Goal: Check status: Check status

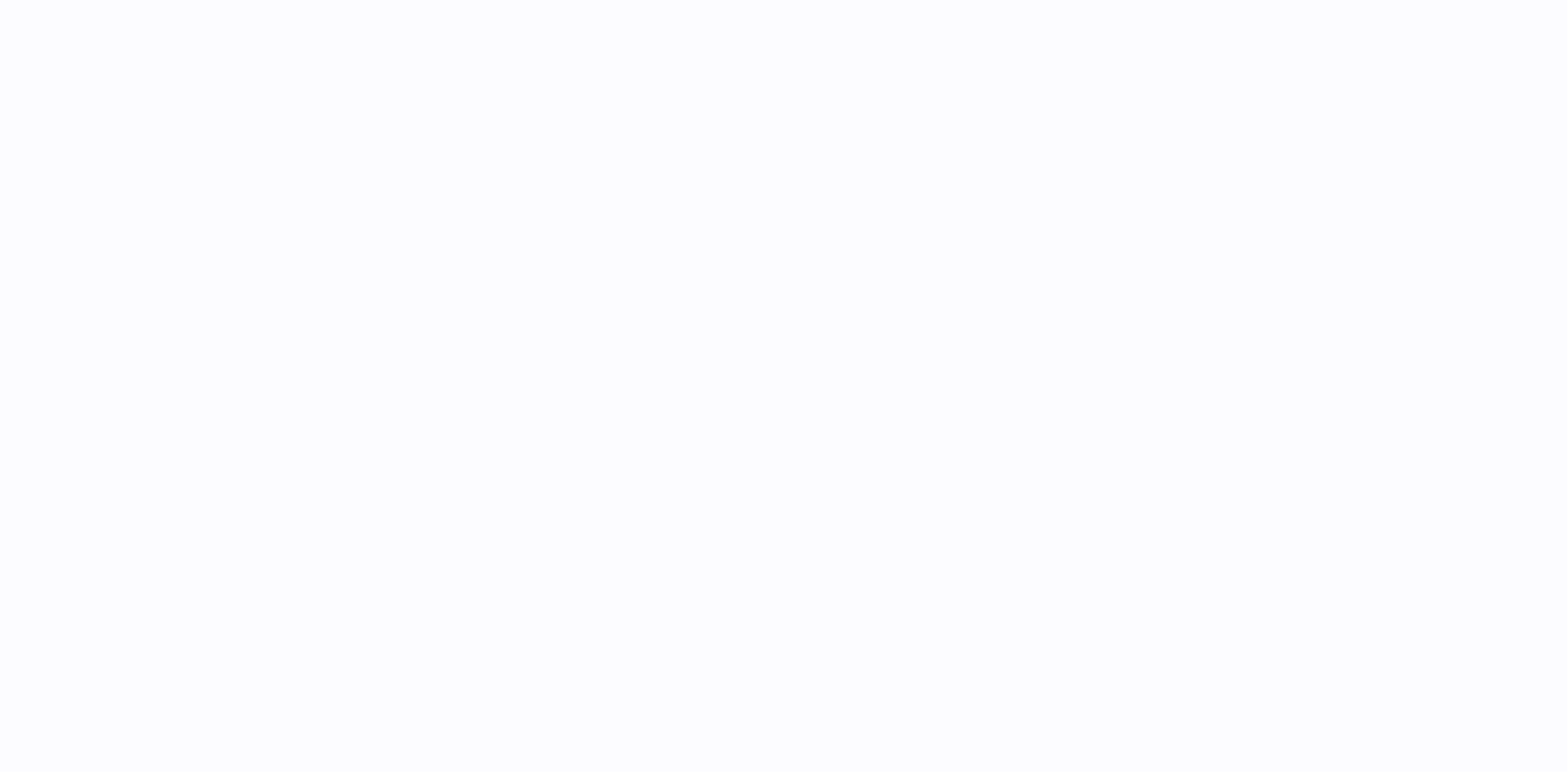
drag, startPoint x: 0, startPoint y: 0, endPoint x: 788, endPoint y: 350, distance: 862.2
click at [788, 350] on div at bounding box center [894, 386] width 1348 height 772
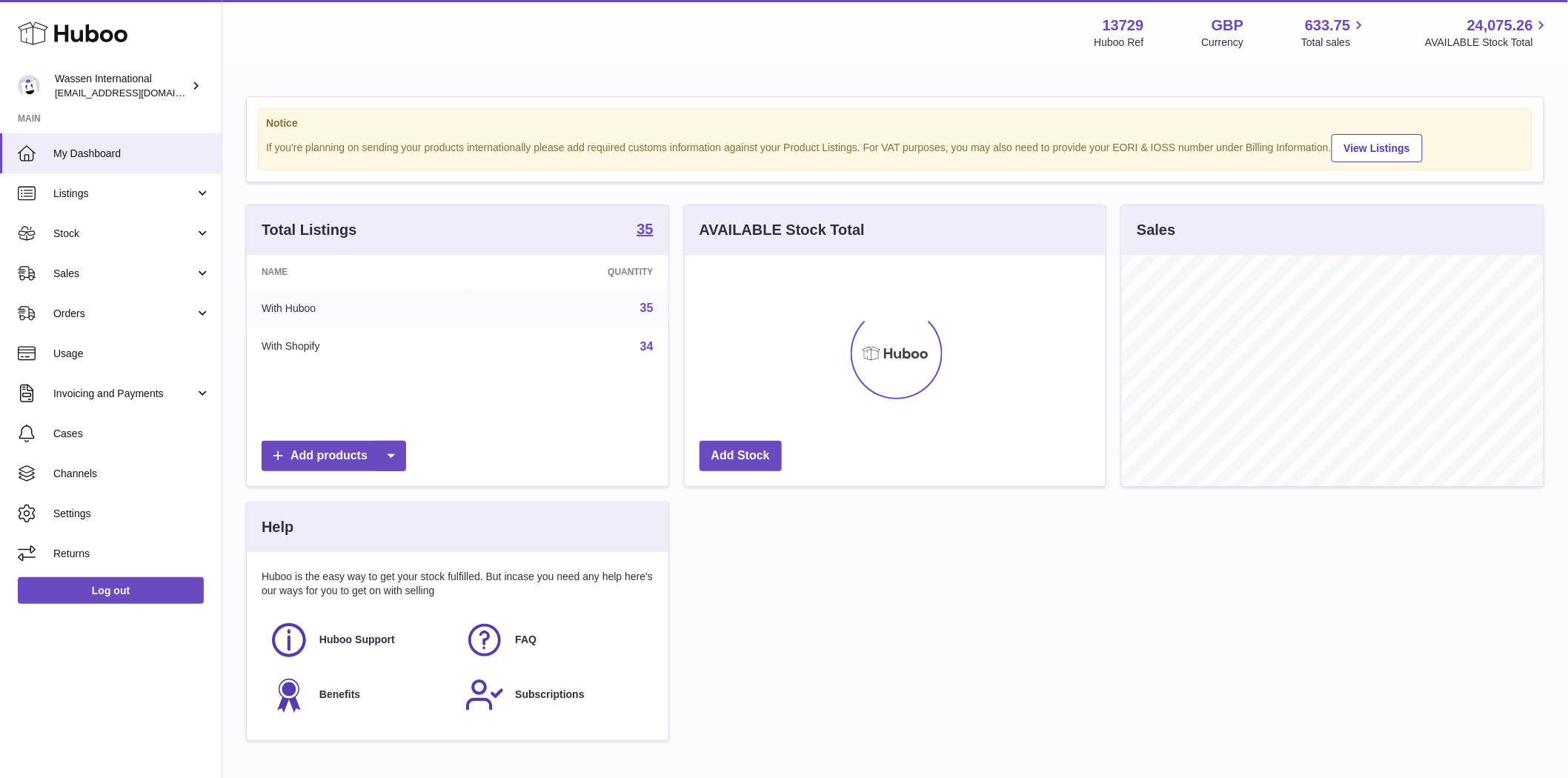
scroll to position [231, 421]
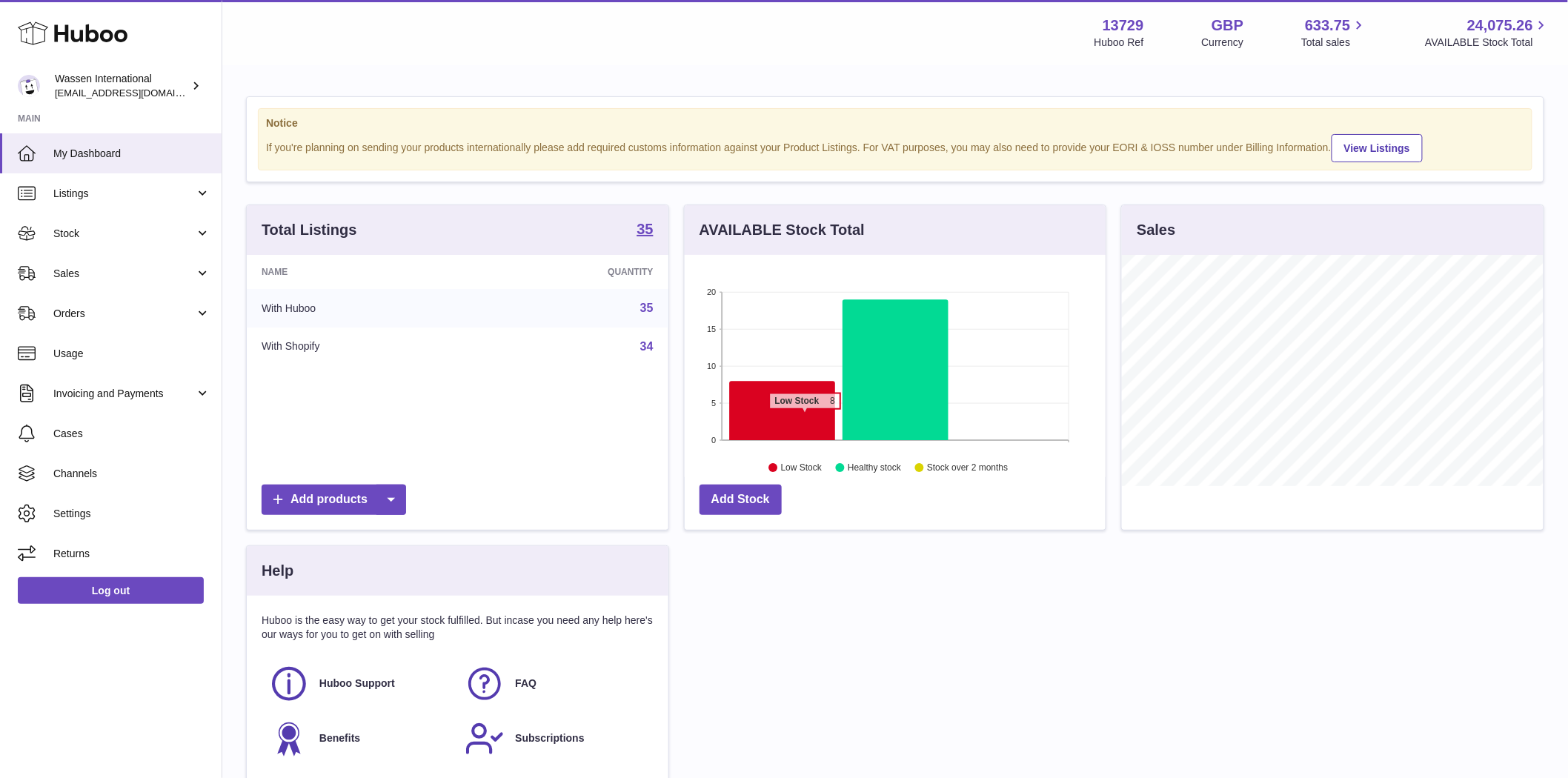
click at [805, 417] on icon at bounding box center [782, 411] width 106 height 60
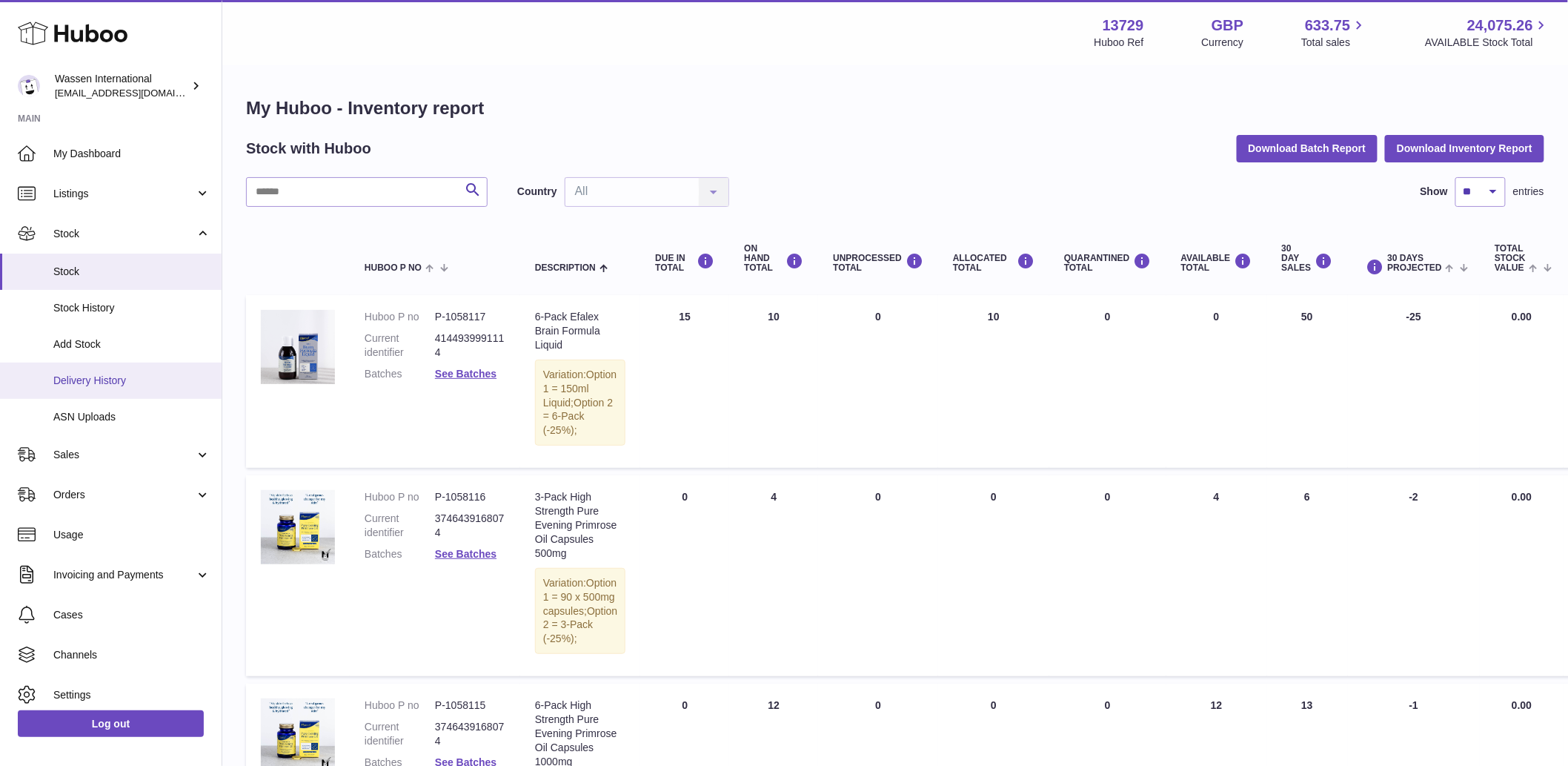
click at [127, 388] on link "Delivery History" at bounding box center [111, 380] width 221 height 36
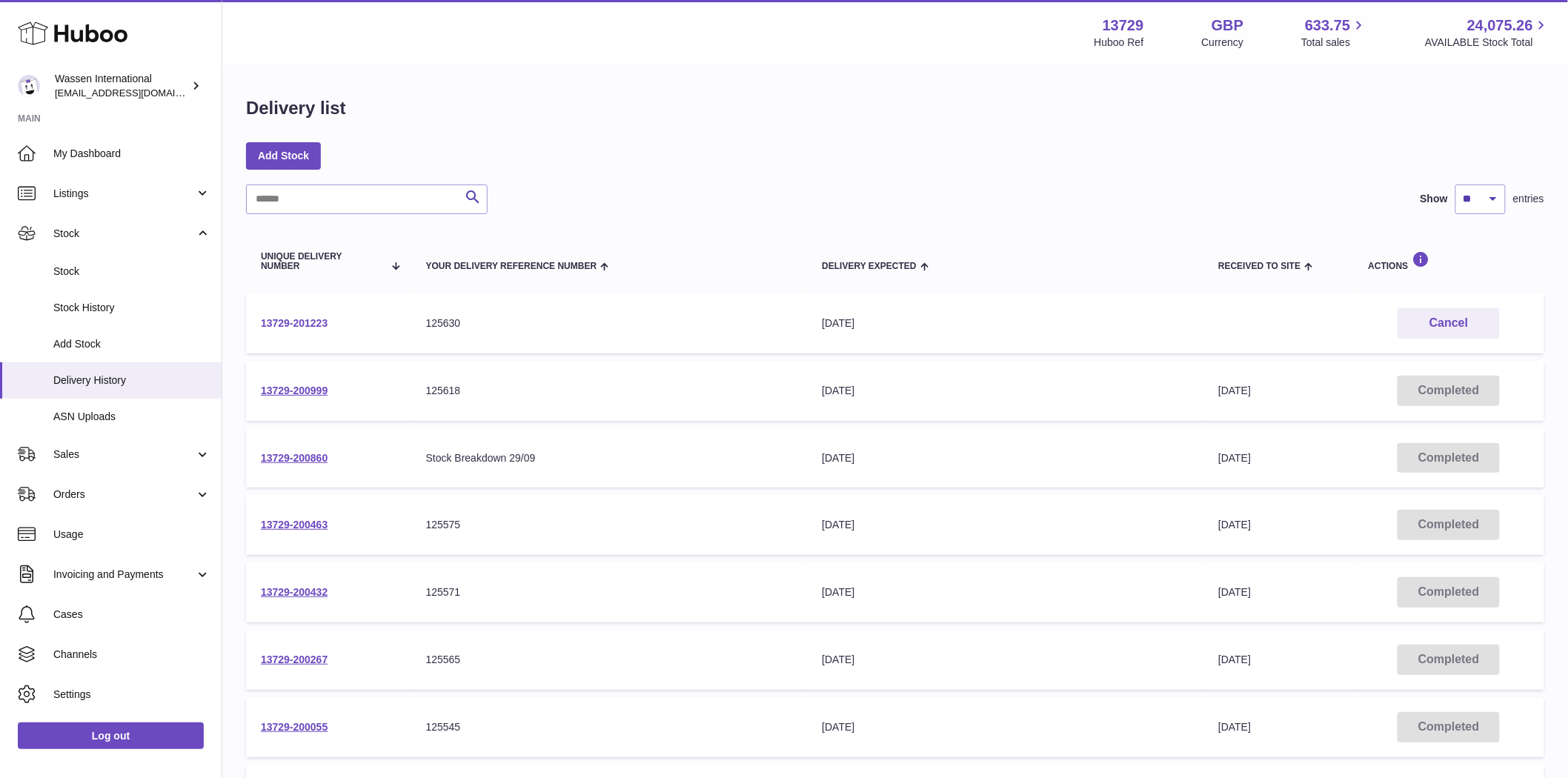
click at [319, 321] on link "13729-201223" at bounding box center [294, 323] width 67 height 12
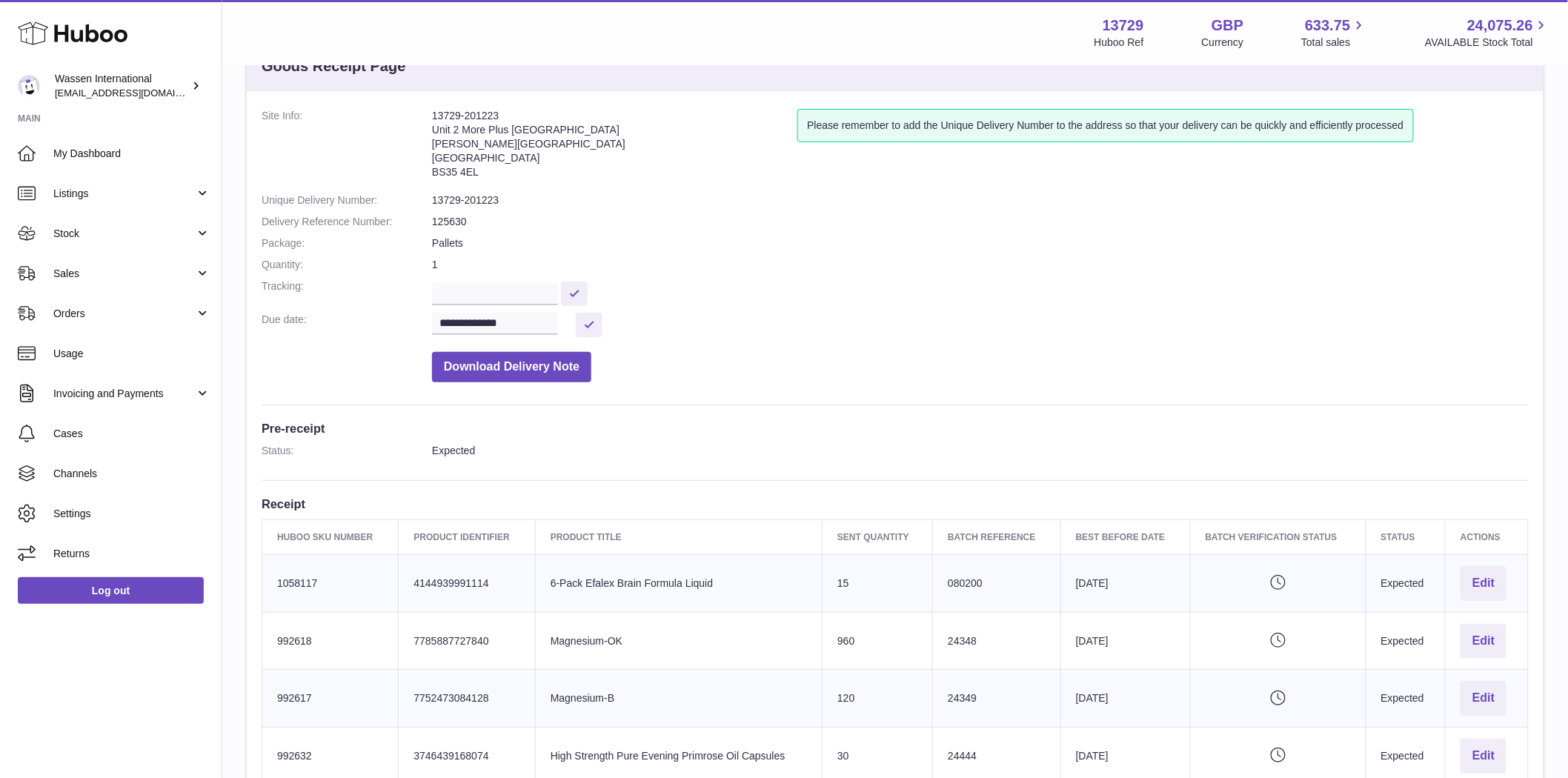
scroll to position [82, 0]
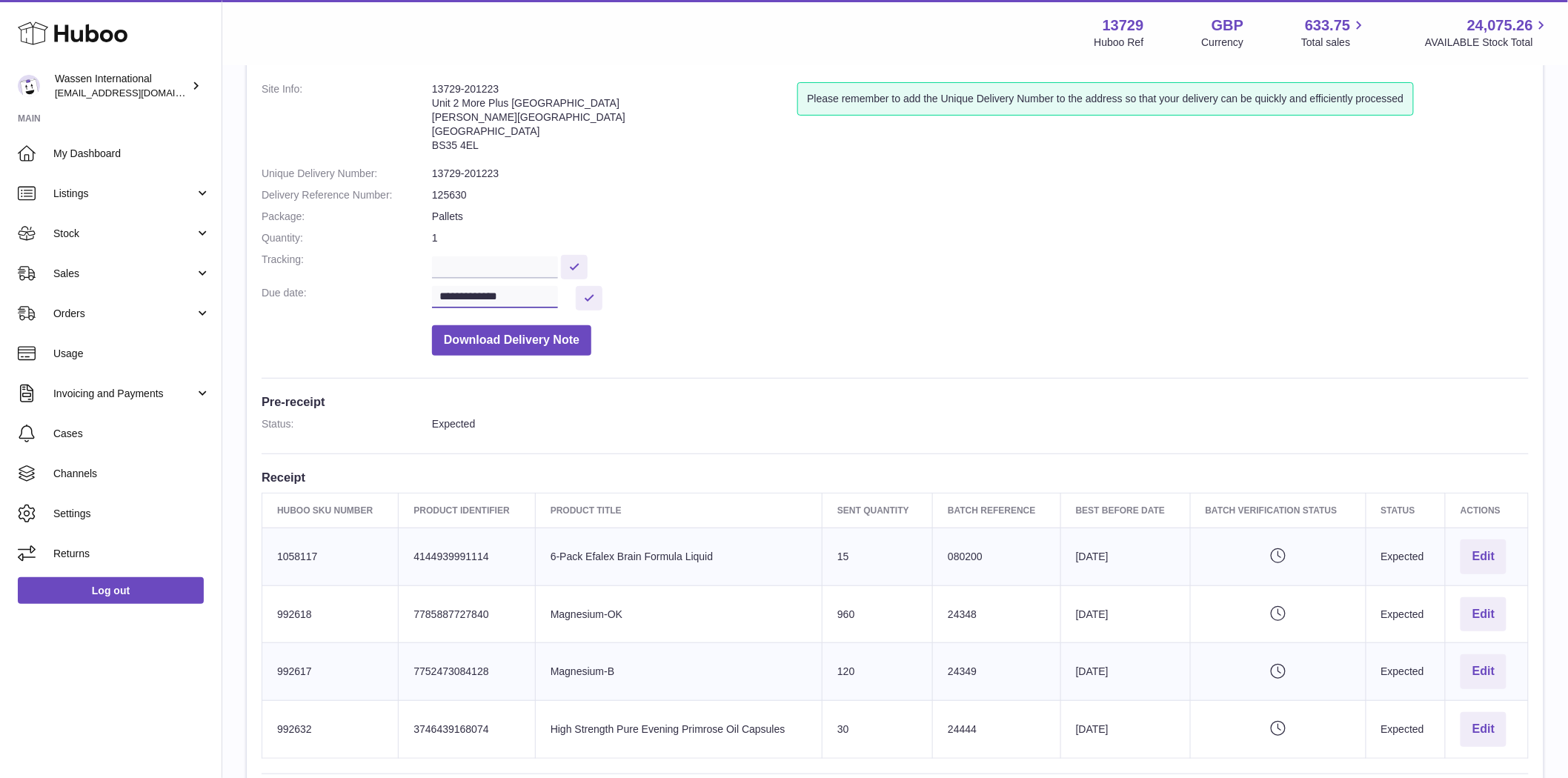
click at [450, 293] on input "**********" at bounding box center [495, 296] width 126 height 22
click at [452, 442] on span "13" at bounding box center [455, 441] width 26 height 26
type input "**********"
click at [516, 336] on button "Download Delivery Note" at bounding box center [512, 340] width 160 height 30
click at [590, 302] on button at bounding box center [589, 298] width 26 height 25
